Goal: Find specific page/section: Find specific page/section

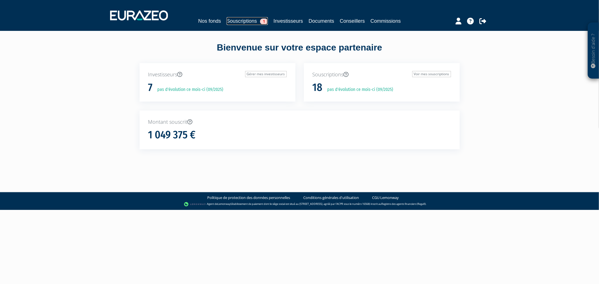
click at [227, 22] on link "Souscriptions 1" at bounding box center [247, 21] width 41 height 8
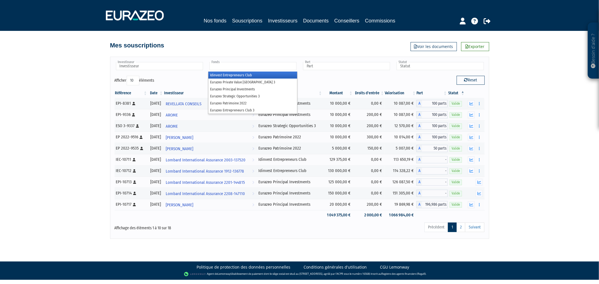
click at [245, 67] on input "text" at bounding box center [253, 66] width 87 height 8
click at [242, 81] on li "Eurazeo Private Value [GEOGRAPHIC_DATA] 3" at bounding box center [252, 82] width 89 height 7
